Goal: Information Seeking & Learning: Learn about a topic

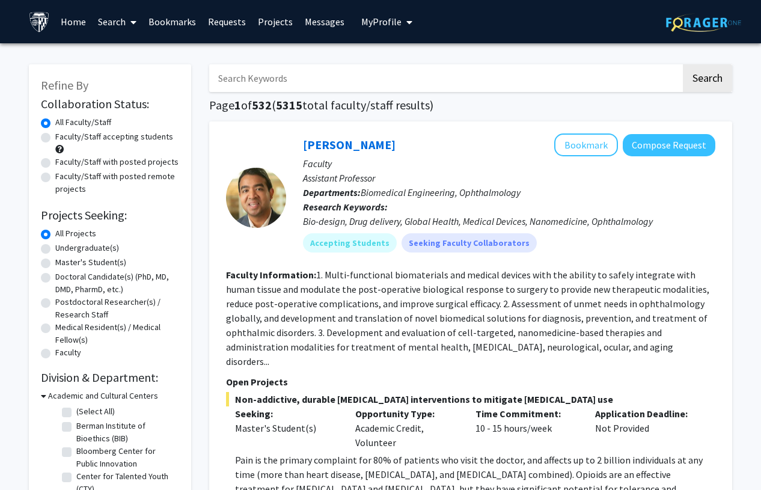
click at [337, 75] on input "Search Keywords" at bounding box center [445, 78] width 472 height 28
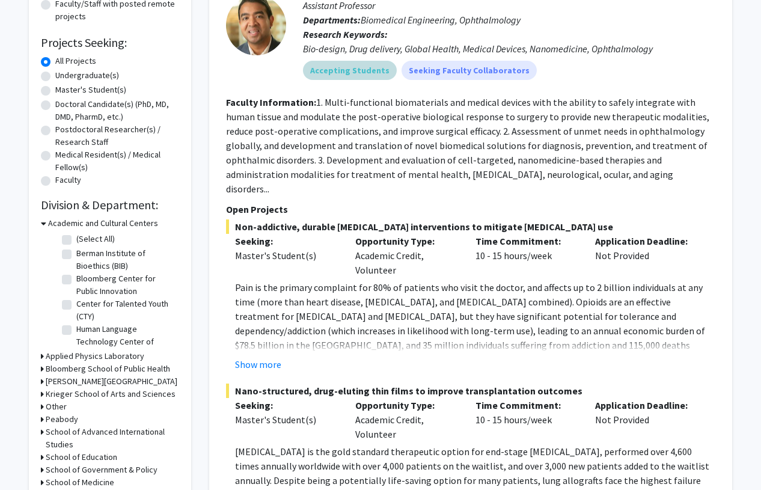
scroll to position [153, 0]
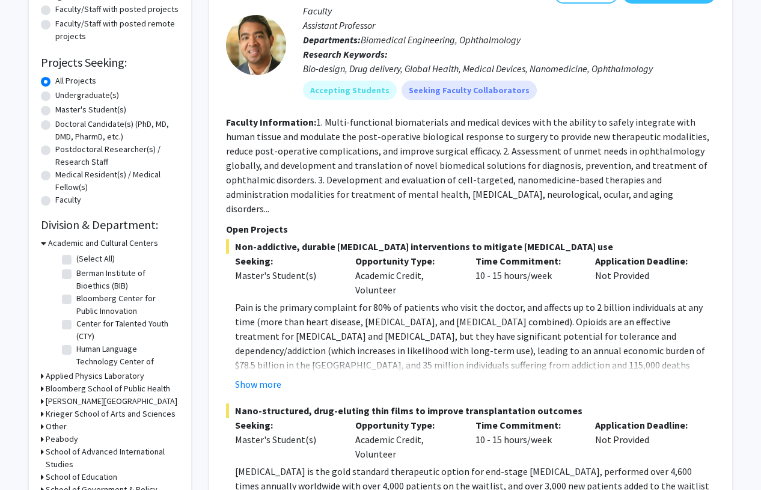
type input "raj"
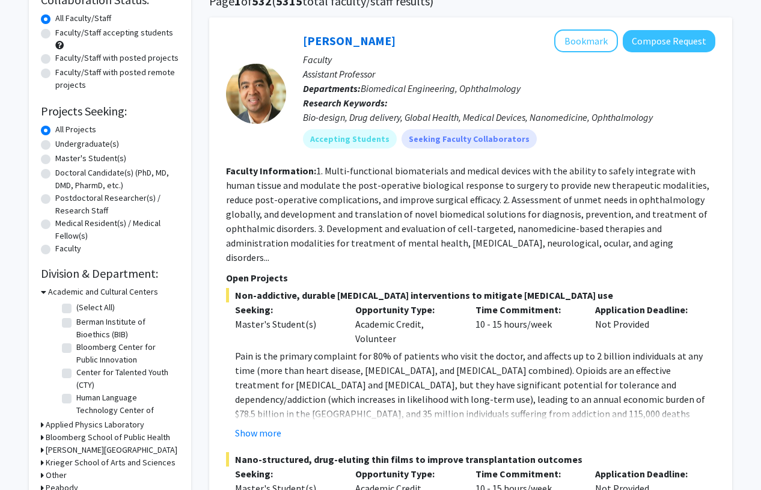
scroll to position [0, 0]
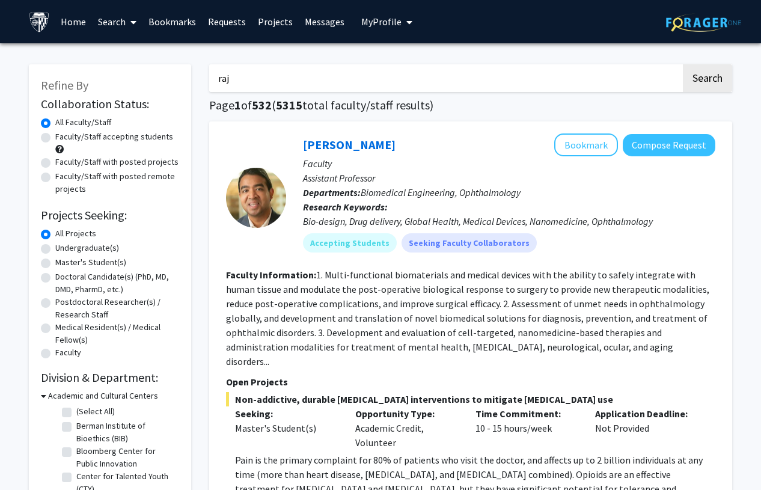
click at [683, 64] on button "Search" at bounding box center [707, 78] width 49 height 28
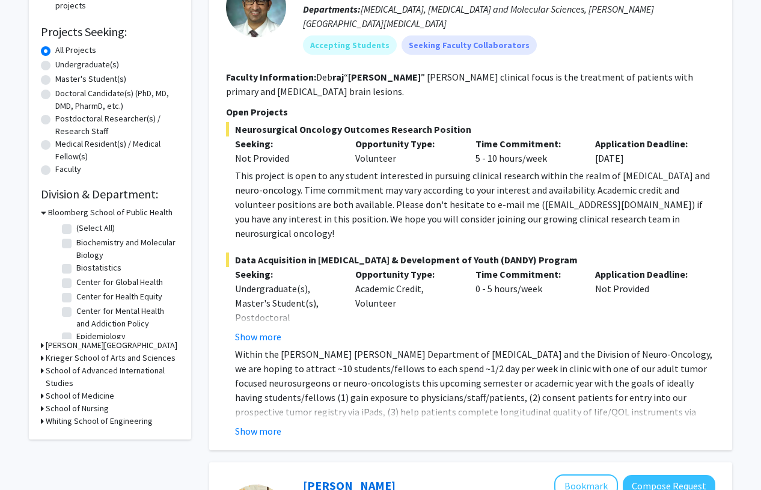
scroll to position [194, 0]
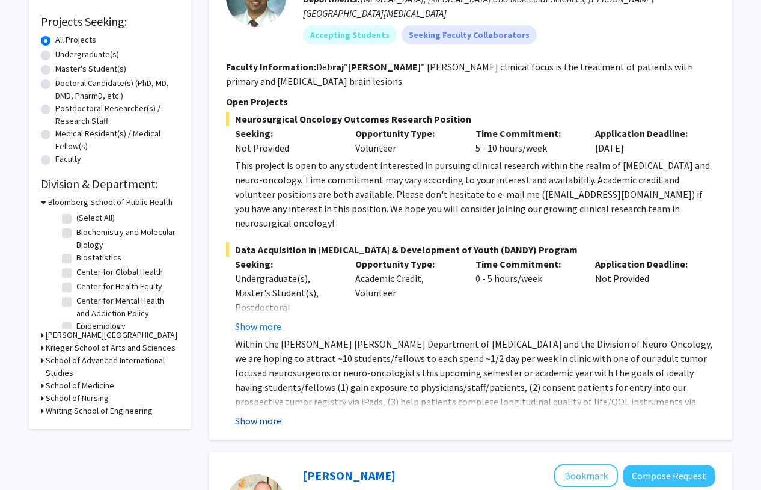
click at [271, 414] on button "Show more" at bounding box center [258, 421] width 46 height 14
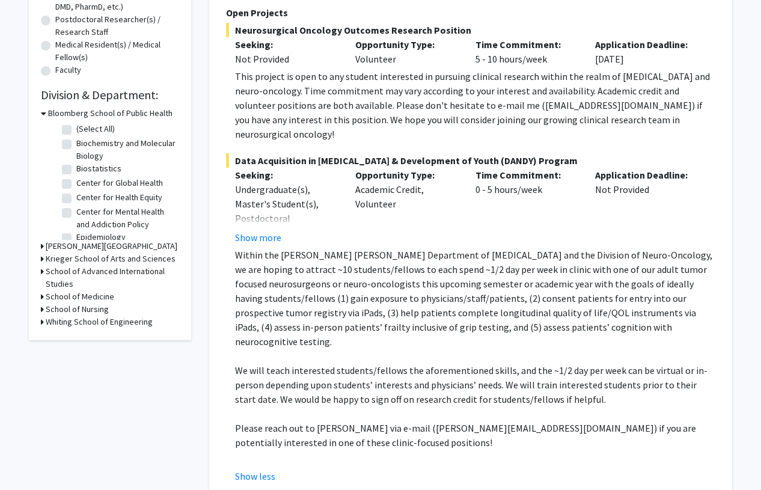
scroll to position [308, 0]
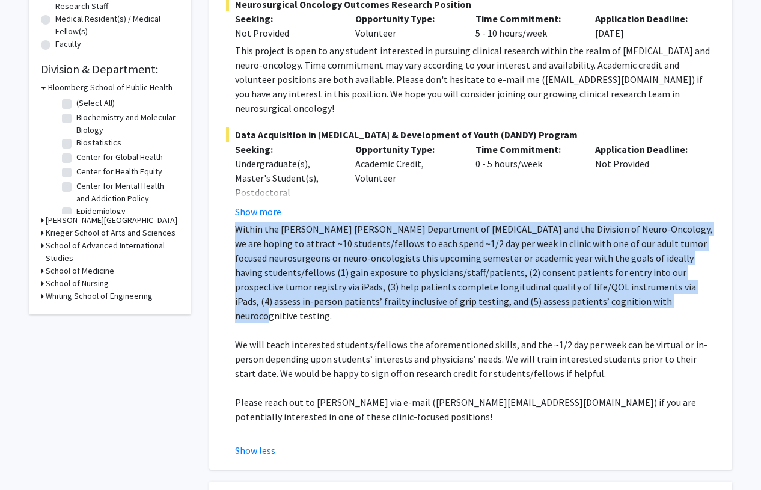
drag, startPoint x: 527, startPoint y: 292, endPoint x: 236, endPoint y: 214, distance: 300.6
click at [236, 222] on p "Within the [PERSON_NAME] [PERSON_NAME] Department of [MEDICAL_DATA] and the Div…" at bounding box center [475, 272] width 480 height 101
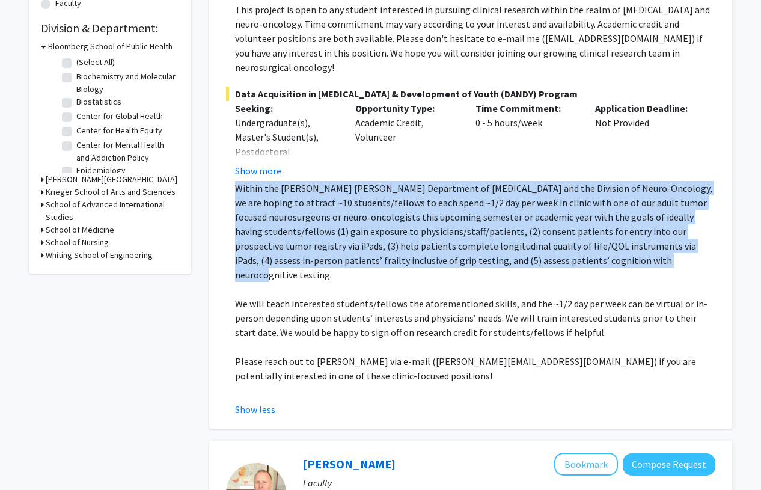
scroll to position [336, 0]
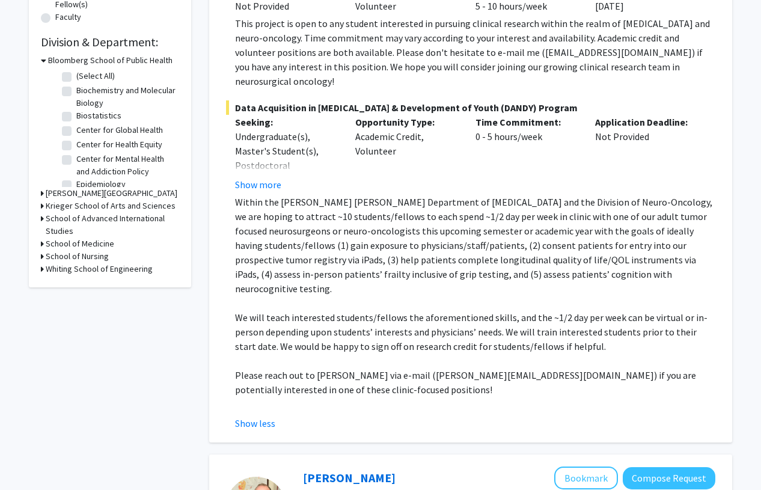
click at [477, 310] on p "We will teach interested students/fellows the aforementioned skills, and the ~1…" at bounding box center [475, 331] width 480 height 43
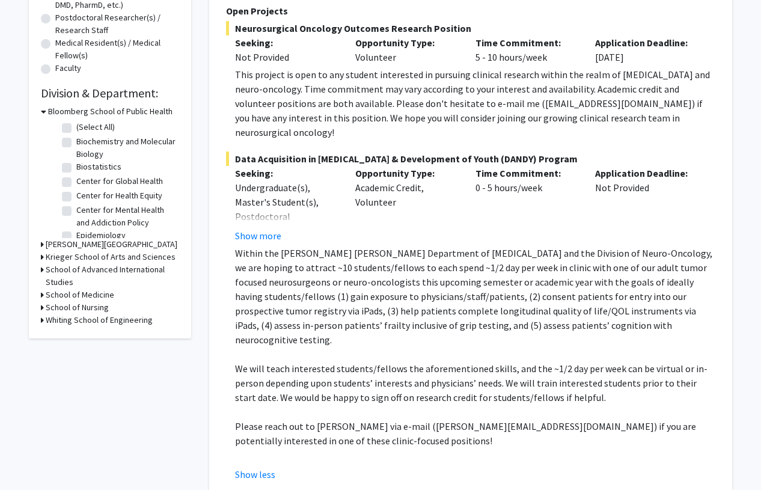
scroll to position [279, 0]
